Goal: Check status: Check status

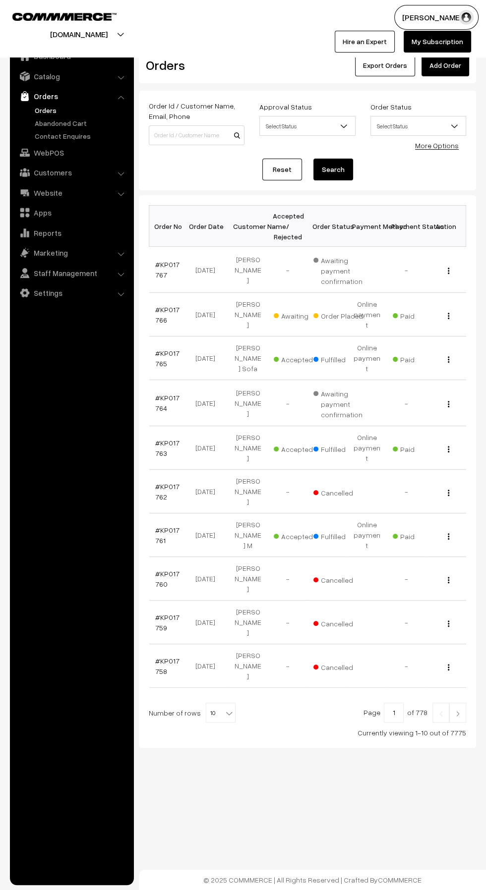
click at [158, 318] on link "#KP017766" at bounding box center [167, 314] width 24 height 19
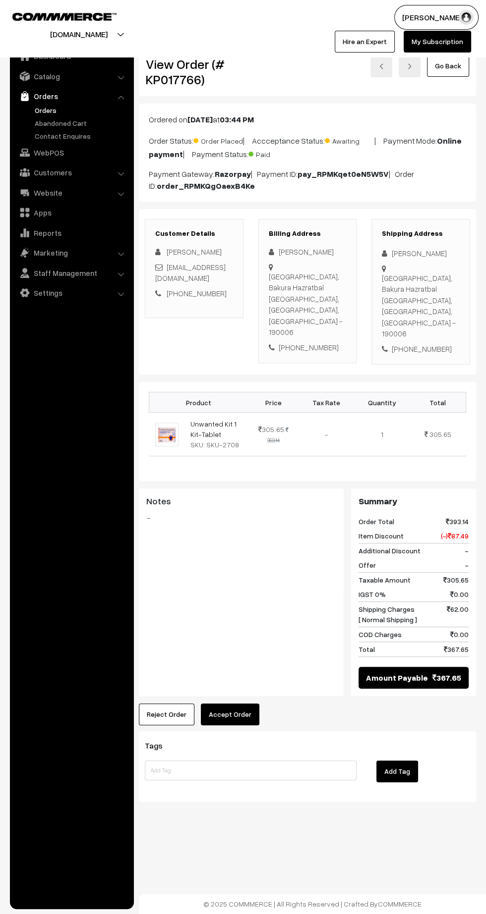
click at [40, 112] on link "Orders" at bounding box center [81, 110] width 98 height 10
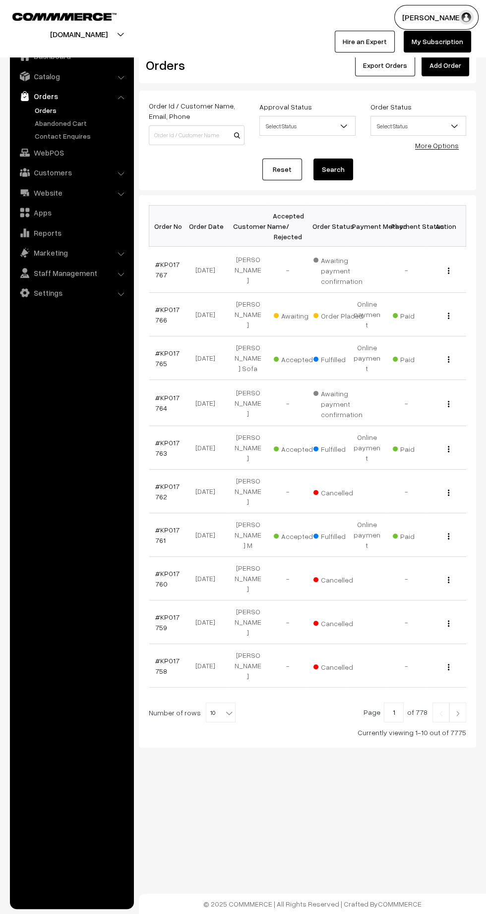
click at [172, 311] on link "#KP017766" at bounding box center [167, 314] width 24 height 19
